Goal: Find specific page/section: Find specific page/section

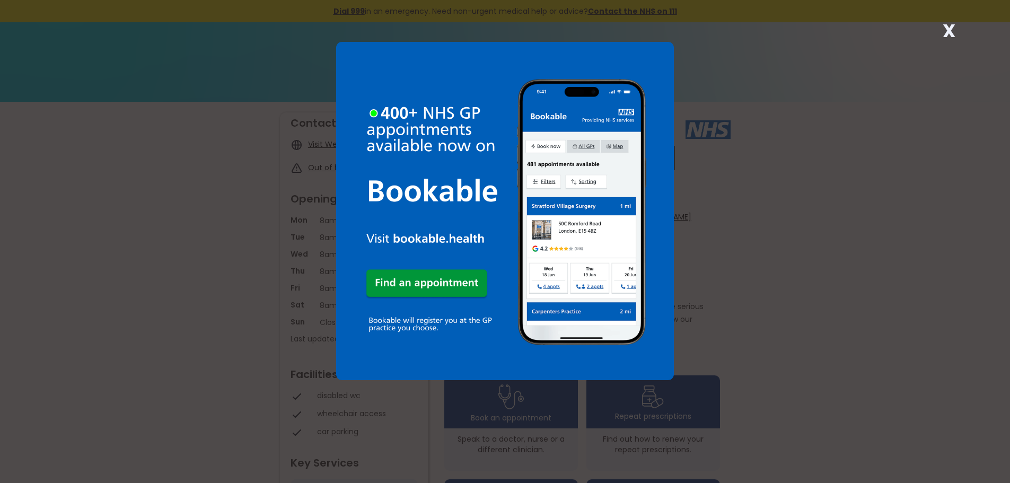
click at [949, 36] on strong "X" at bounding box center [948, 30] width 13 height 25
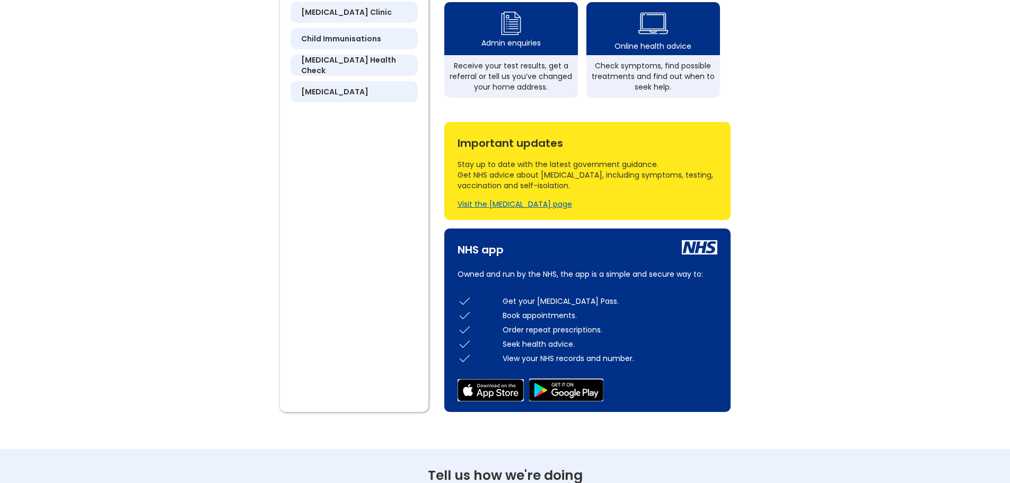
scroll to position [371, 0]
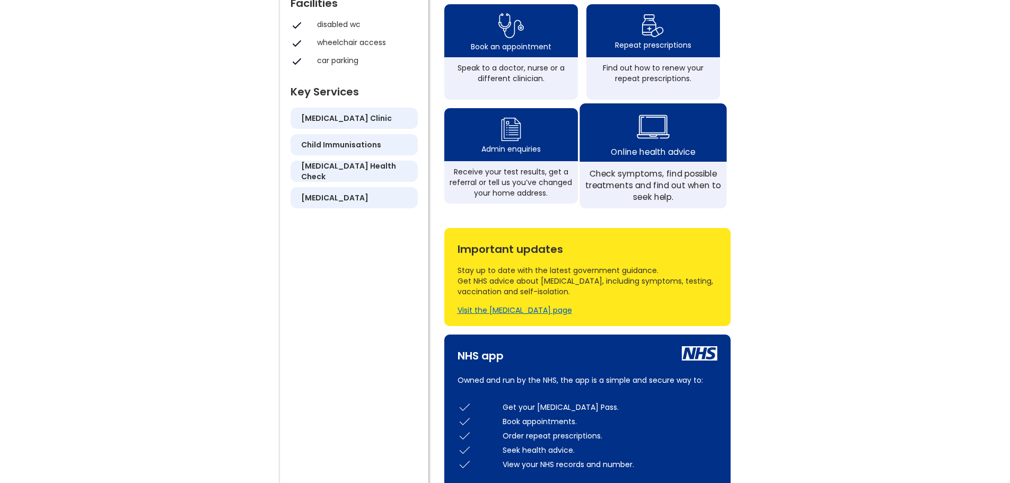
click at [671, 159] on div "Online health advice" at bounding box center [652, 132] width 147 height 58
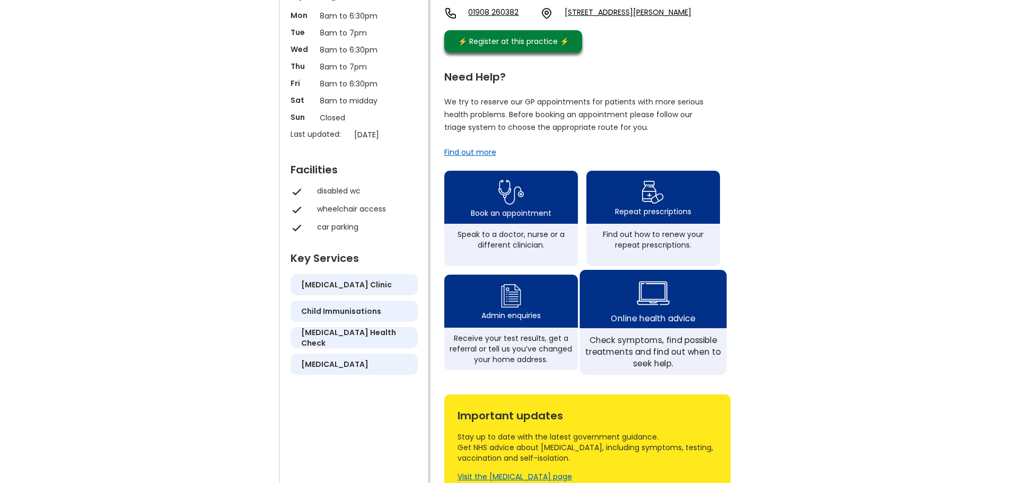
scroll to position [318, 0]
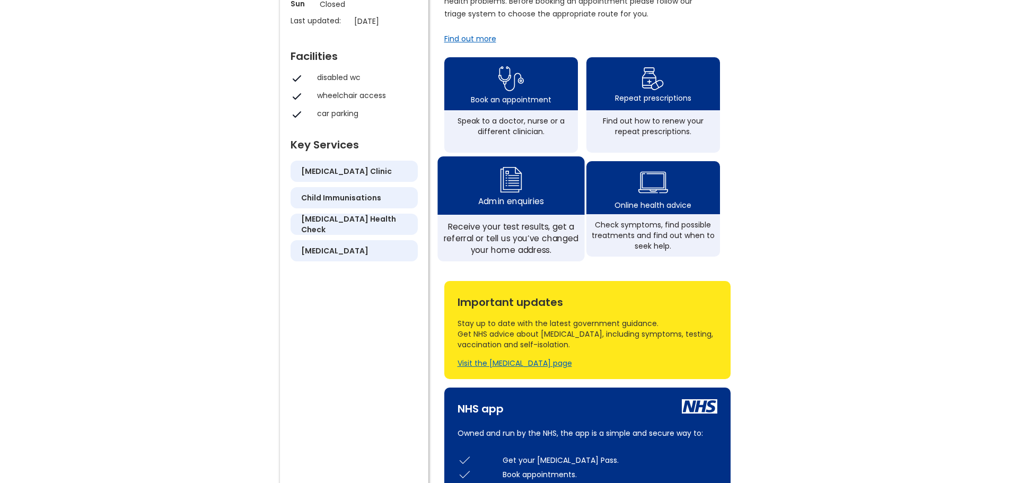
click at [534, 211] on div "Admin enquiries" at bounding box center [510, 185] width 147 height 58
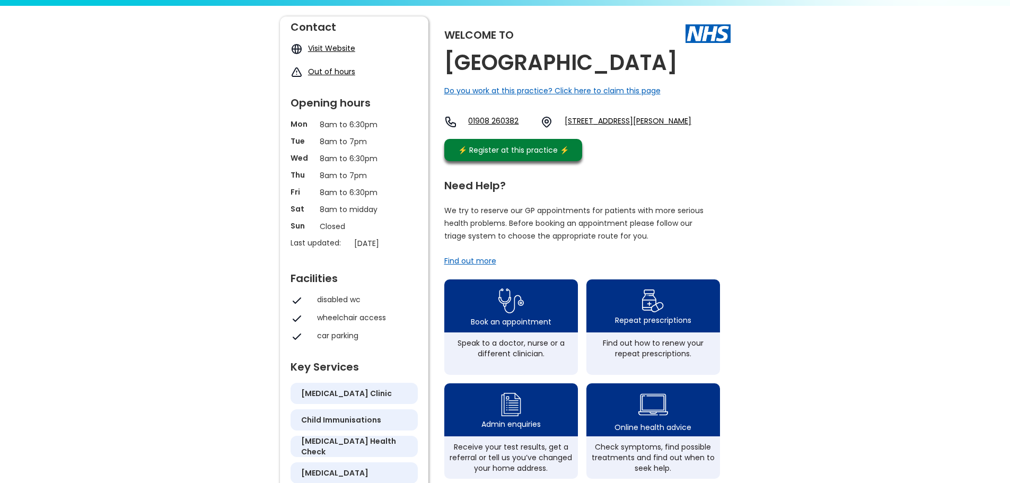
scroll to position [0, 0]
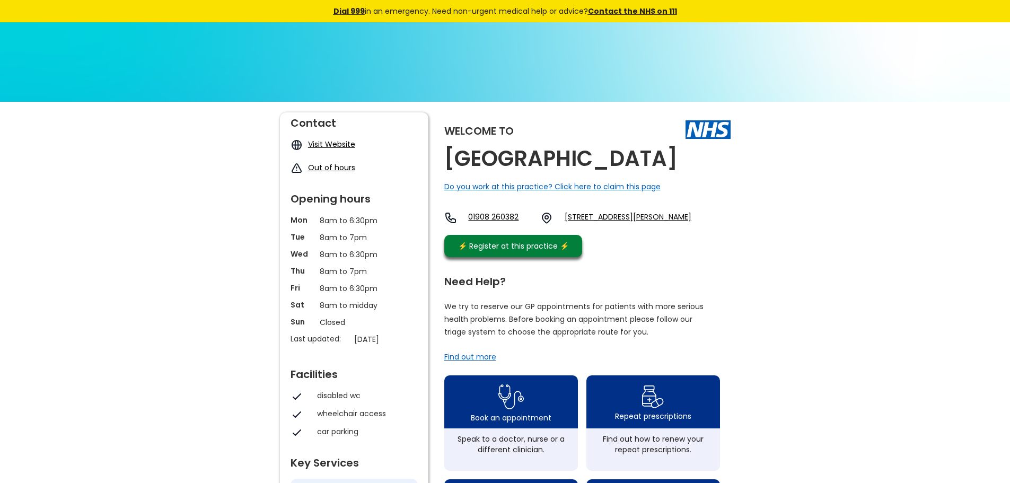
click at [331, 141] on link "Visit Website" at bounding box center [331, 144] width 47 height 11
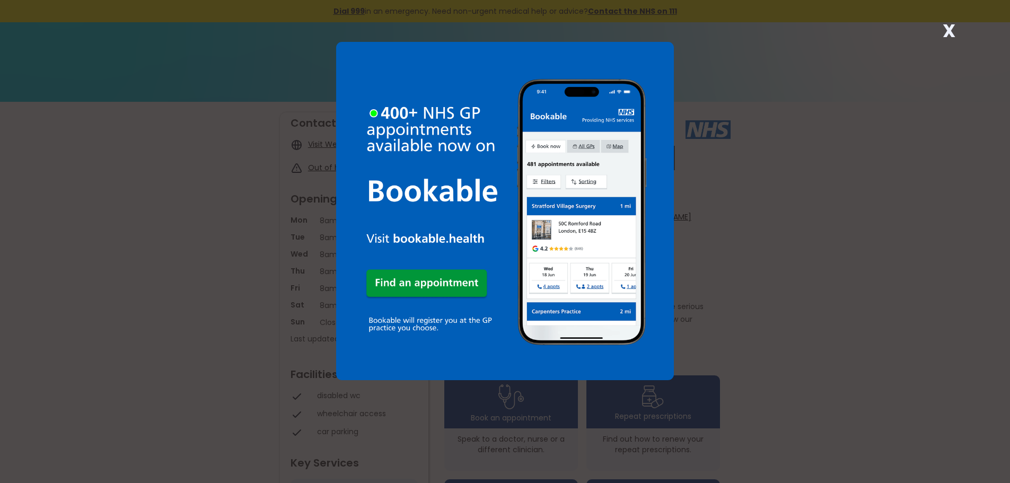
click at [946, 30] on strong "X" at bounding box center [948, 30] width 13 height 25
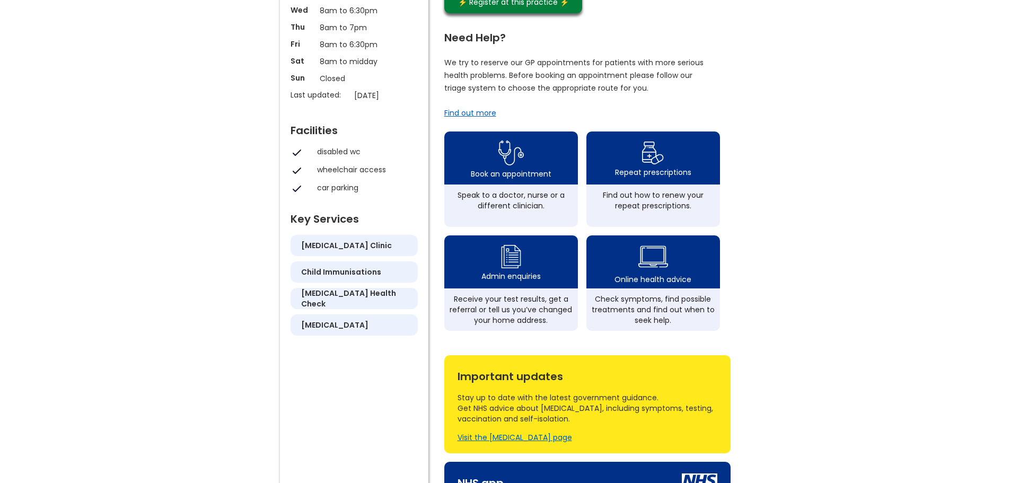
scroll to position [265, 0]
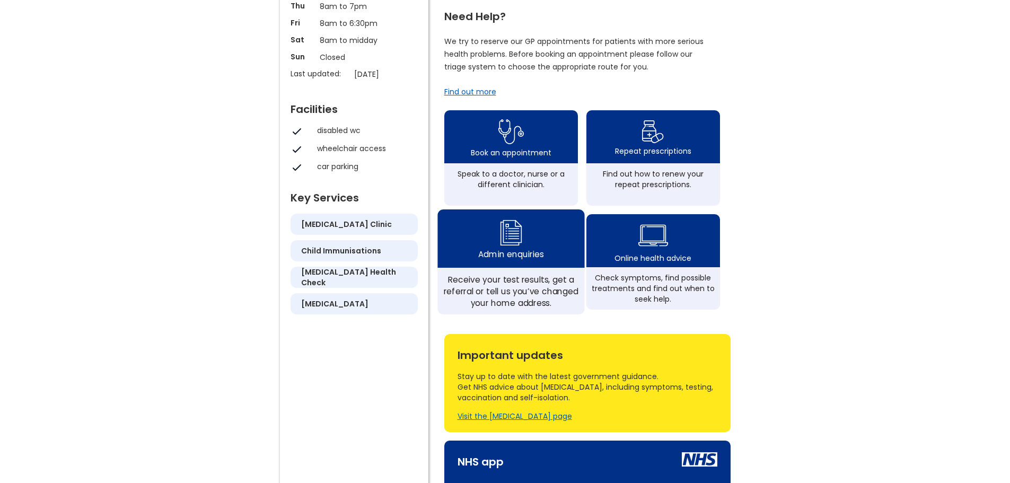
click at [536, 308] on div "Receive your test results, get a referral or tell us you’ve changed your home a…" at bounding box center [510, 290] width 135 height 35
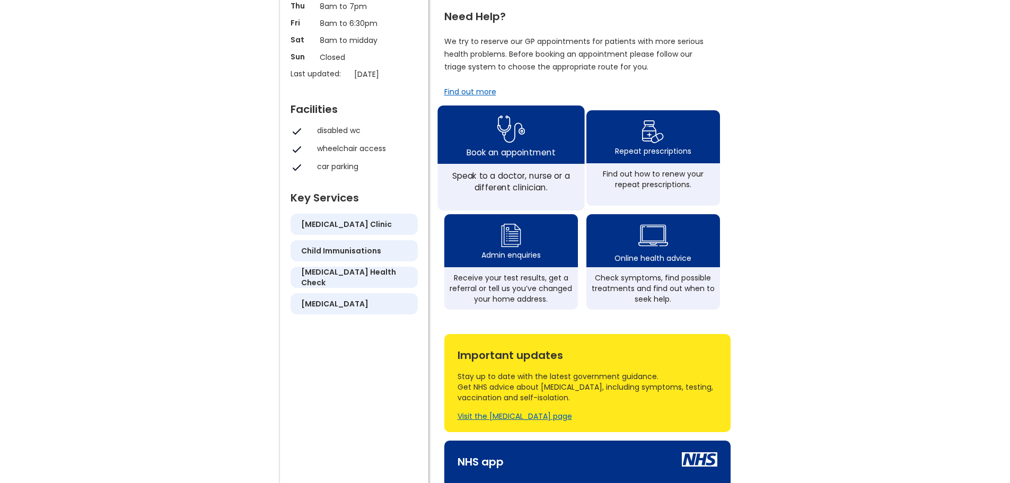
click at [510, 157] on div "Book an appointment" at bounding box center [510, 152] width 88 height 12
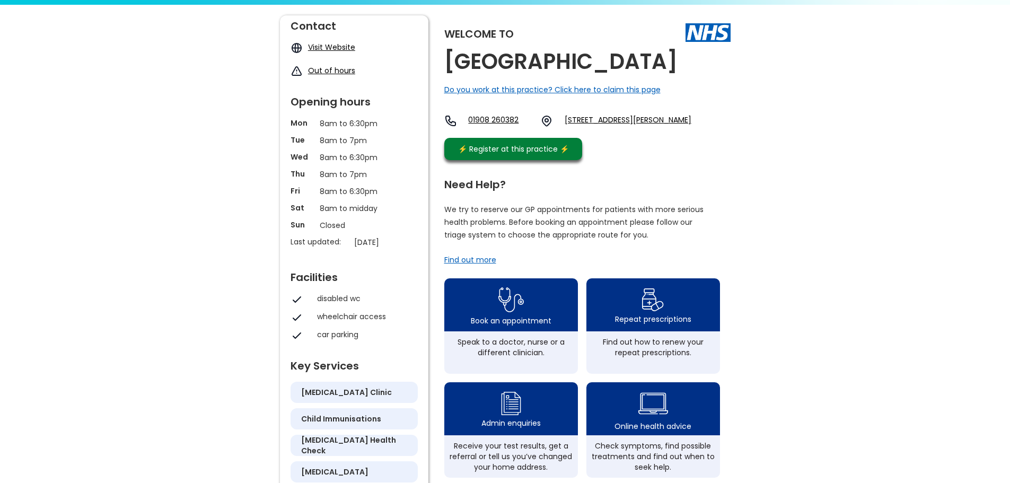
scroll to position [0, 0]
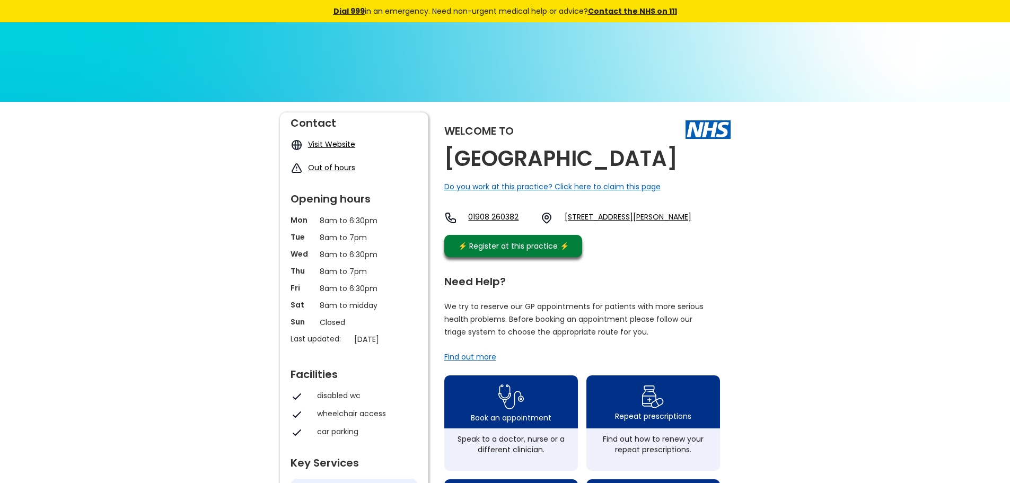
click at [338, 144] on link "Visit Website" at bounding box center [331, 144] width 47 height 11
